Goal: Information Seeking & Learning: Learn about a topic

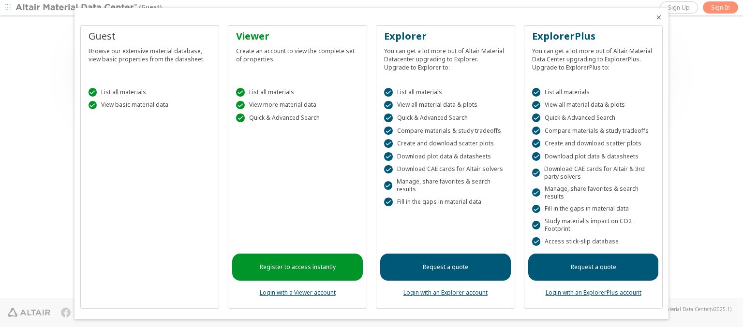
click at [655, 17] on icon "Close" at bounding box center [659, 18] width 8 height 8
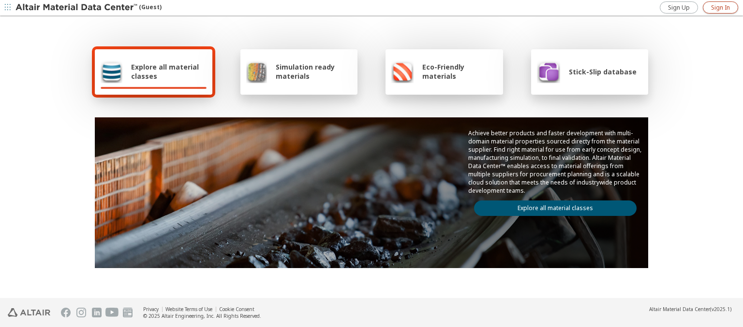
click at [720, 7] on span "Sign In" at bounding box center [720, 8] width 19 height 8
click at [77, 8] on img at bounding box center [76, 8] width 123 height 10
click at [165, 72] on span "Explore all material classes" at bounding box center [168, 71] width 75 height 18
click at [551, 206] on link "Explore all material classes" at bounding box center [555, 208] width 163 height 15
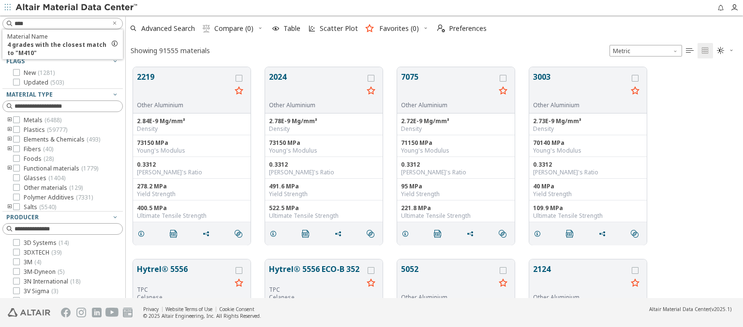
scroll to position [231, 609]
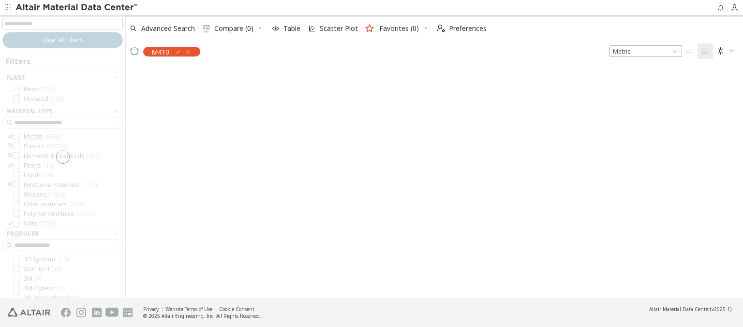
scroll to position [230, 609]
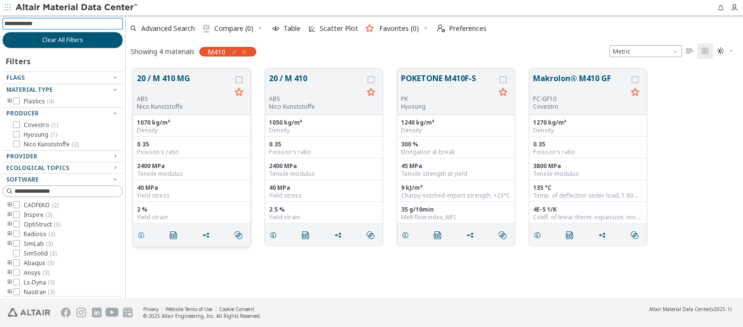
click at [143, 235] on icon "grid" at bounding box center [141, 236] width 8 height 8
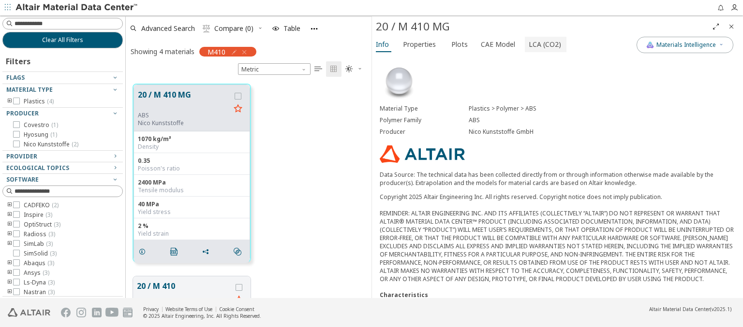
click at [539, 44] on span "LCA (CO2)" at bounding box center [545, 44] width 32 height 15
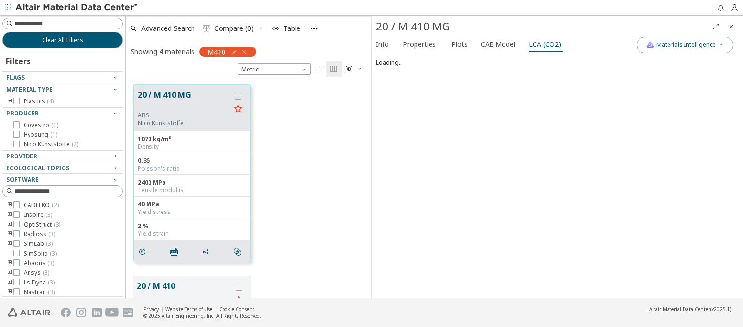
click at [77, 8] on img at bounding box center [76, 8] width 123 height 10
